Goal: Task Accomplishment & Management: Use online tool/utility

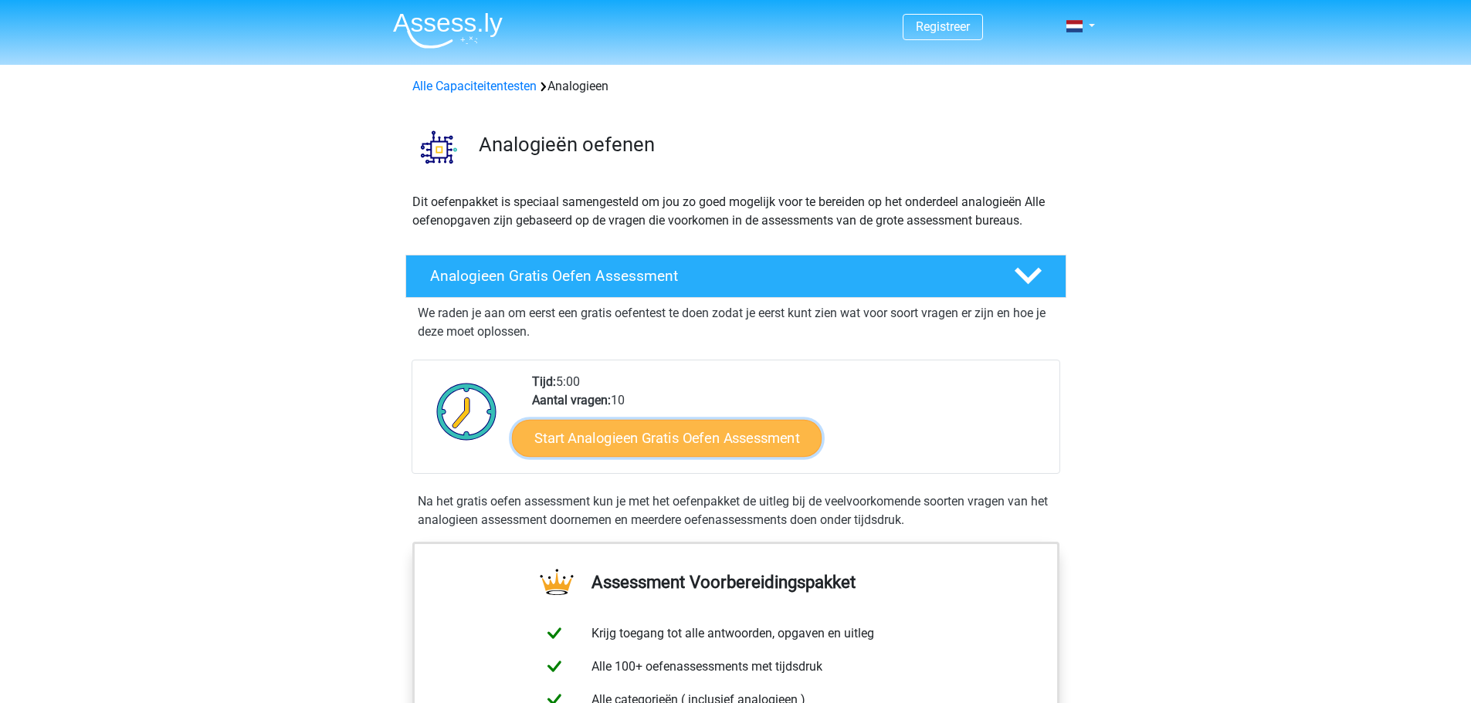
click at [622, 432] on link "Start Analogieen Gratis Oefen Assessment" at bounding box center [667, 437] width 310 height 37
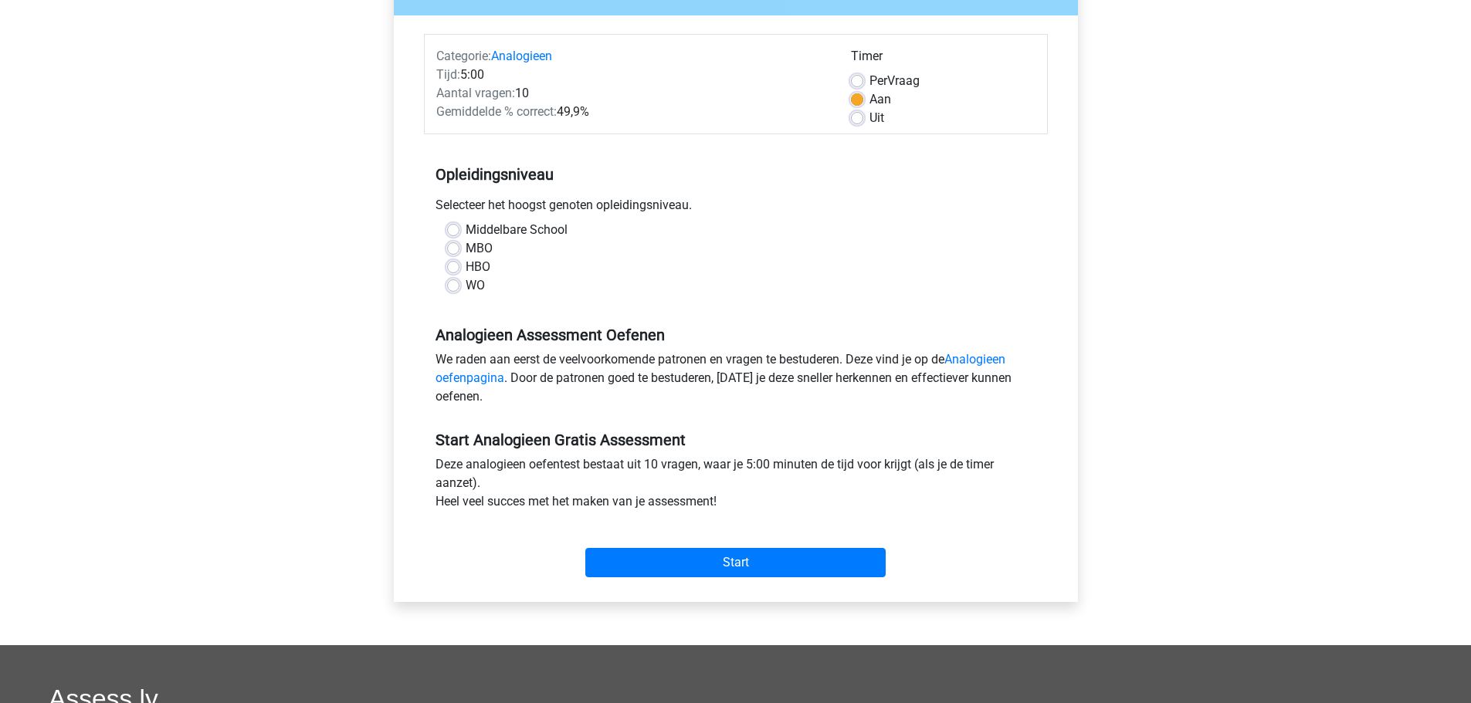
scroll to position [77, 0]
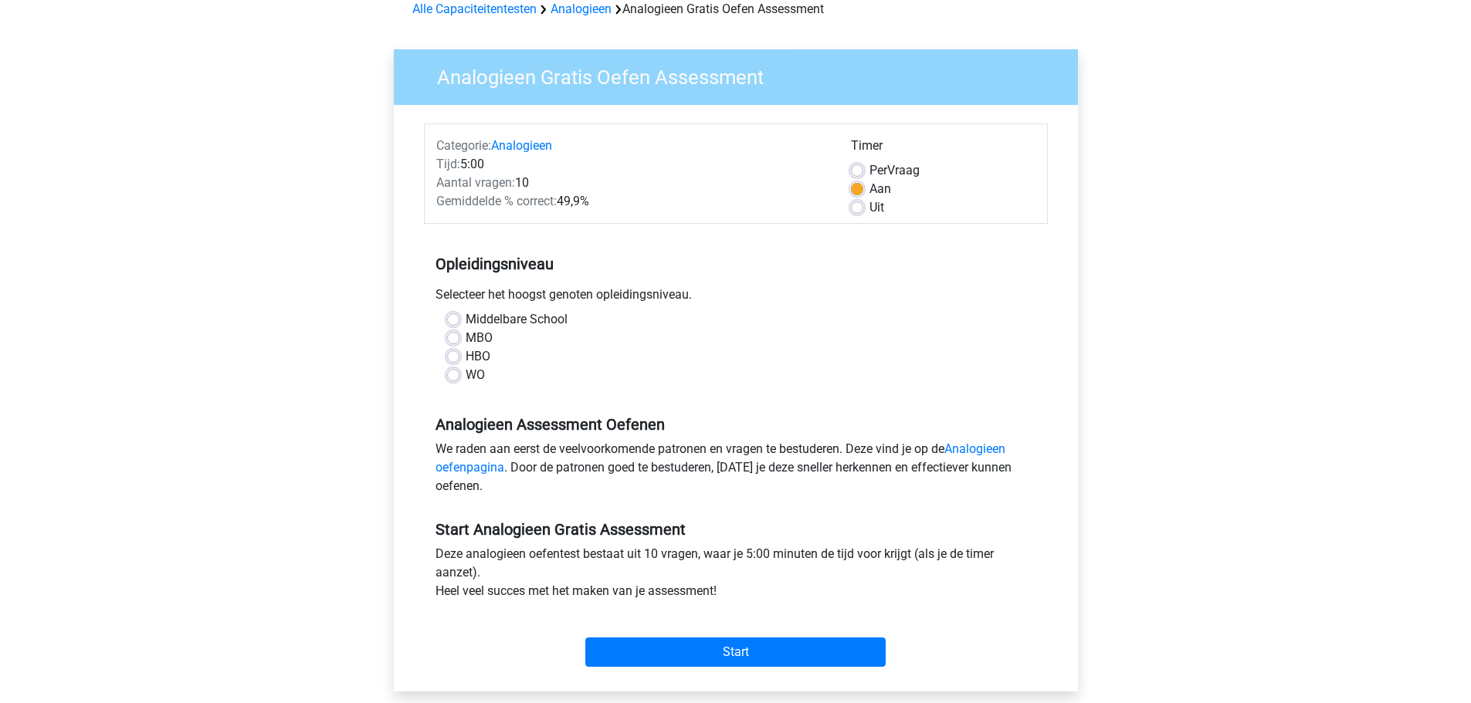
click at [466, 355] on label "HBO" at bounding box center [478, 356] width 25 height 19
click at [452, 355] on input "HBO" at bounding box center [453, 354] width 12 height 15
radio input "true"
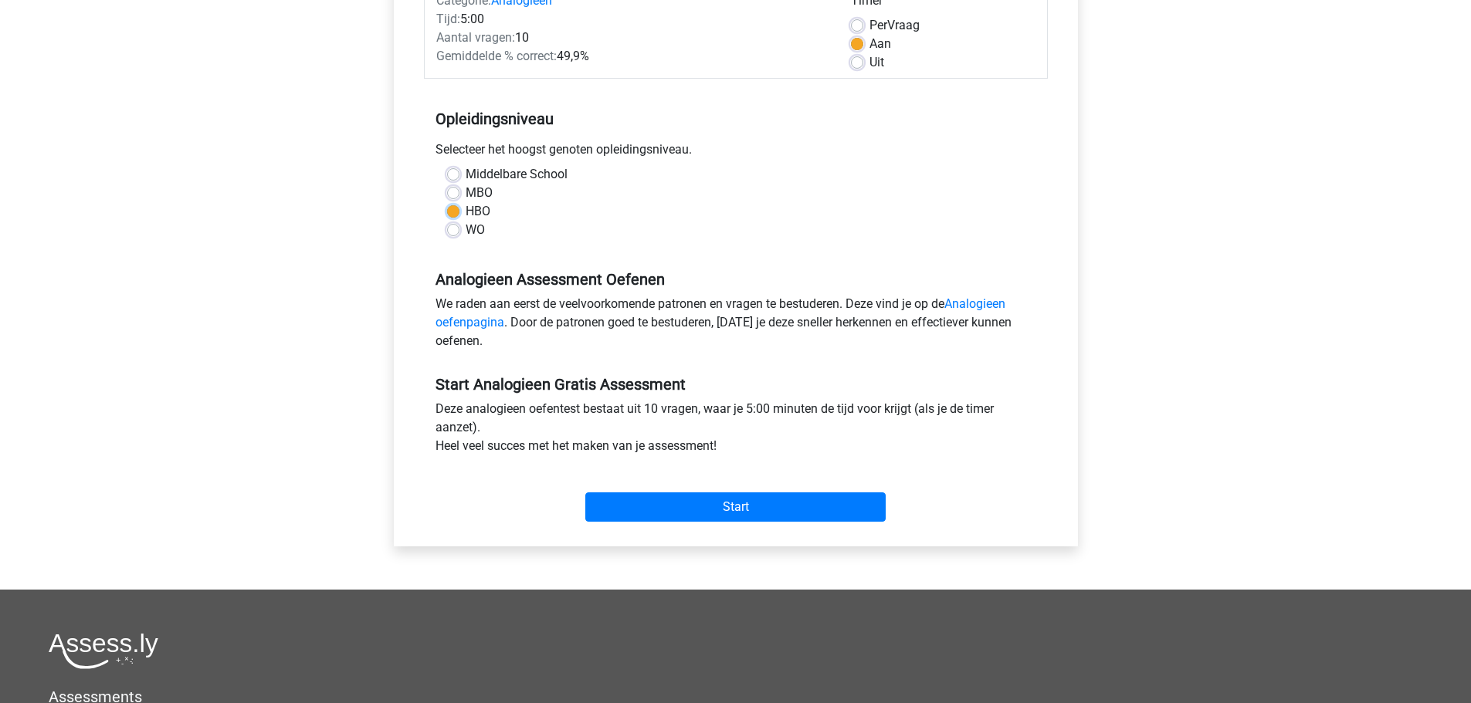
scroll to position [232, 0]
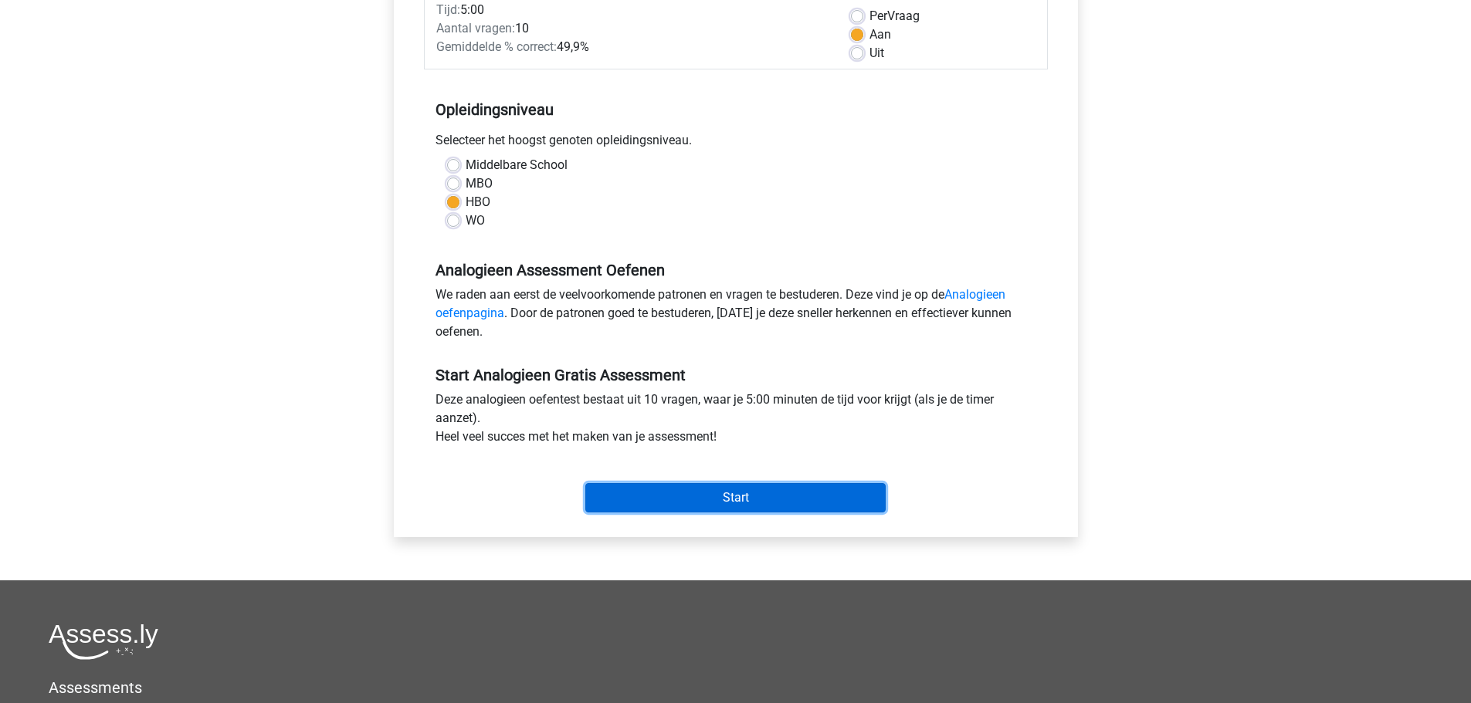
click at [750, 495] on input "Start" at bounding box center [735, 497] width 300 height 29
